Goal: Task Accomplishment & Management: Use online tool/utility

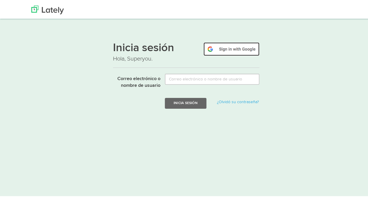
click at [250, 47] on img at bounding box center [231, 47] width 56 height 13
click at [229, 52] on img at bounding box center [231, 47] width 56 height 13
